Goal: Information Seeking & Learning: Learn about a topic

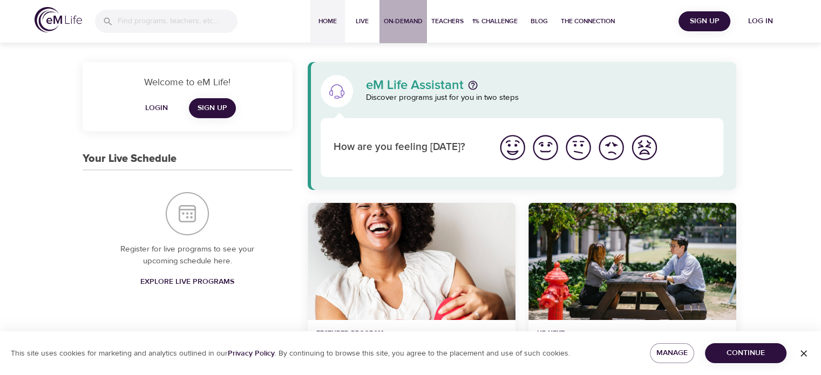
click at [393, 22] on span "On-Demand" at bounding box center [403, 21] width 39 height 11
select select "recent"
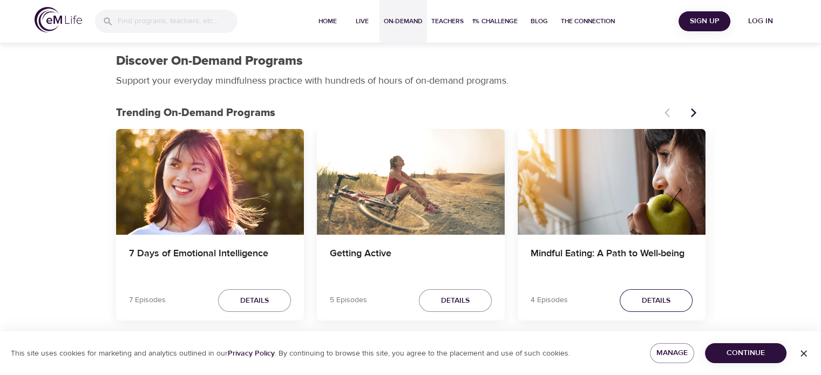
click at [642, 298] on span "Details" at bounding box center [656, 300] width 29 height 13
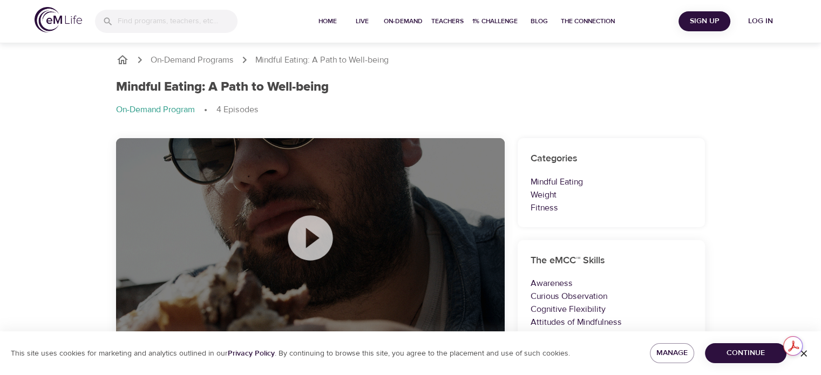
click at [310, 240] on icon at bounding box center [310, 238] width 54 height 54
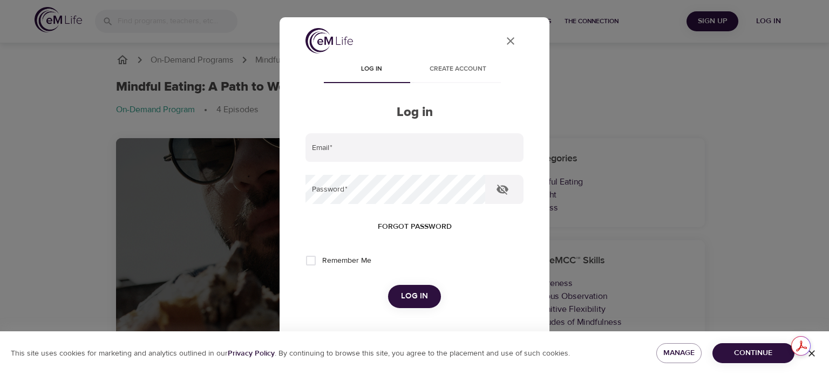
click at [508, 43] on icon "User Profile" at bounding box center [510, 41] width 13 height 13
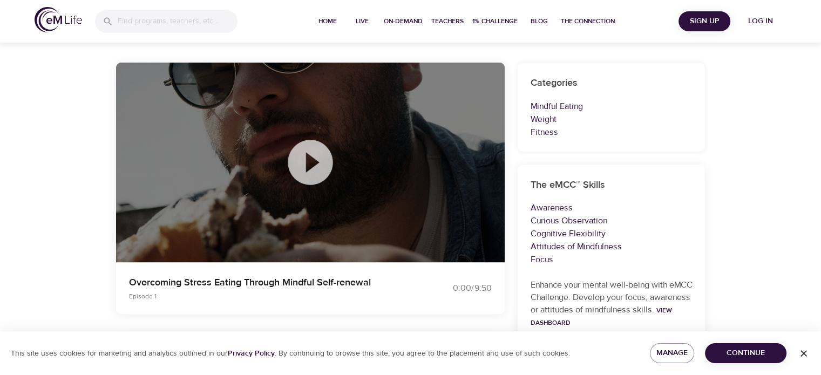
scroll to position [108, 0]
